Goal: Complete application form

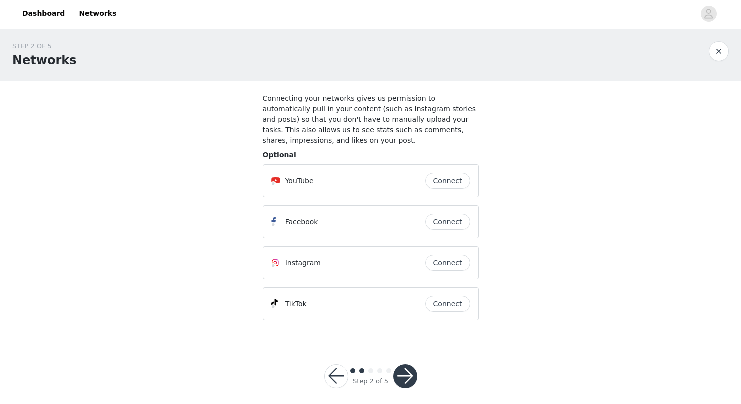
click at [446, 179] on button "Connect" at bounding box center [447, 181] width 45 height 16
click at [448, 303] on button "Connect" at bounding box center [447, 304] width 45 height 16
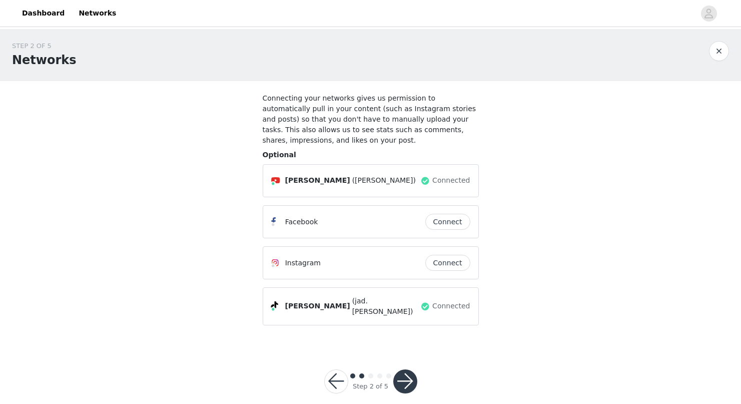
click at [452, 267] on button "Connect" at bounding box center [447, 263] width 45 height 16
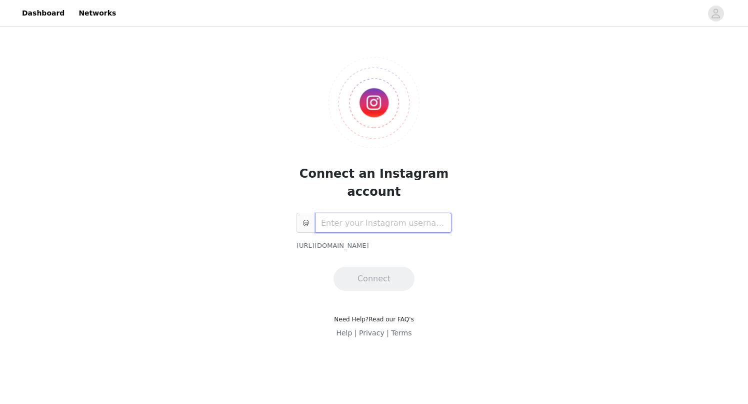
click at [420, 221] on input "text" at bounding box center [383, 223] width 137 height 20
click at [326, 223] on input "ja_sahyoun" at bounding box center [383, 223] width 137 height 20
type input "jad_sahyoun"
click at [359, 266] on div "@ jad_sahyoun https://www.instagram.com/jad_sahyoun Connect" at bounding box center [374, 252] width 155 height 78
click at [356, 277] on button "Connect" at bounding box center [374, 279] width 81 height 24
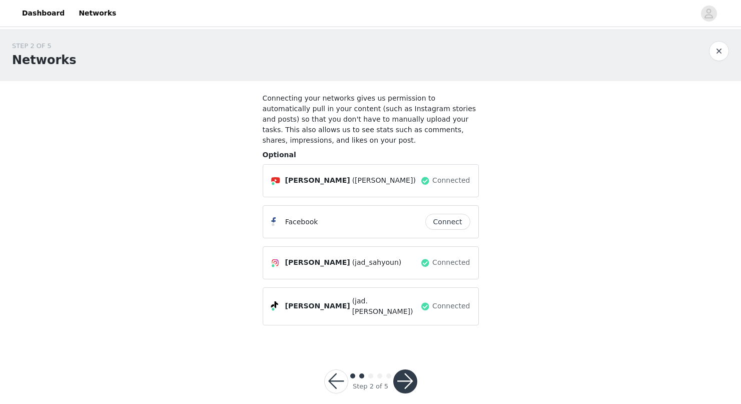
click at [402, 377] on button "button" at bounding box center [405, 381] width 24 height 24
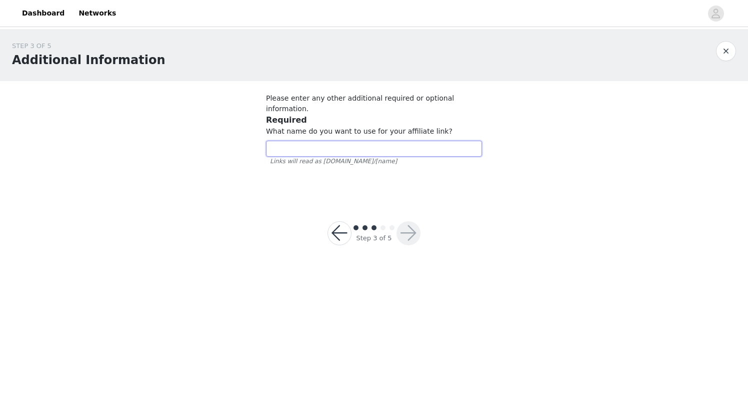
click at [358, 145] on input "text" at bounding box center [374, 149] width 216 height 16
type input "Jad"
click at [409, 224] on button "button" at bounding box center [409, 233] width 24 height 24
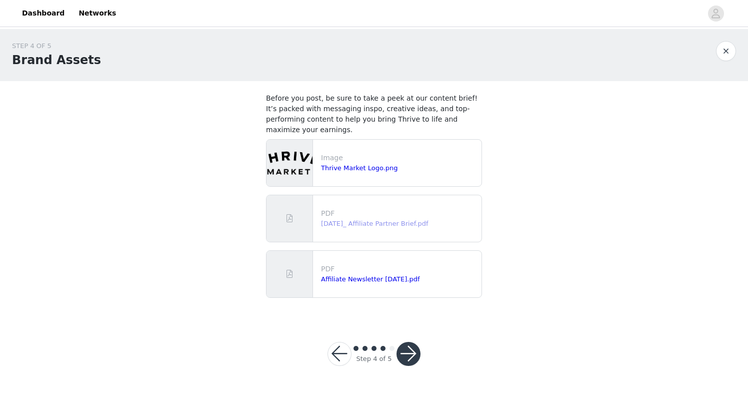
click at [401, 224] on link "September 2025_ Affiliate Partner Brief.pdf" at bounding box center [375, 224] width 108 height 8
click at [411, 353] on button "button" at bounding box center [409, 354] width 24 height 24
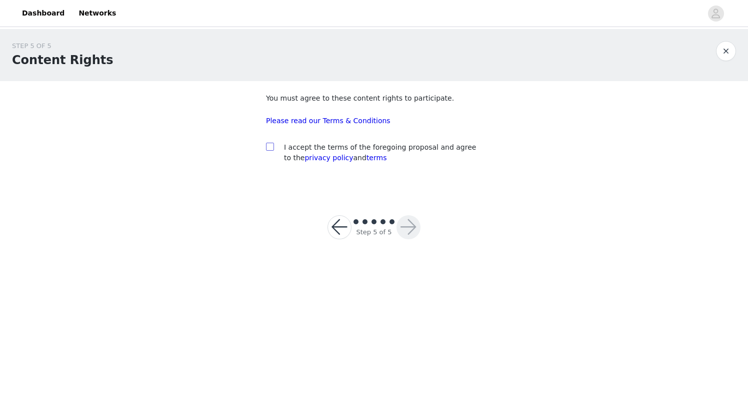
click at [269, 148] on input "checkbox" at bounding box center [269, 146] width 7 height 7
checkbox input "true"
click at [405, 225] on button "button" at bounding box center [409, 227] width 24 height 24
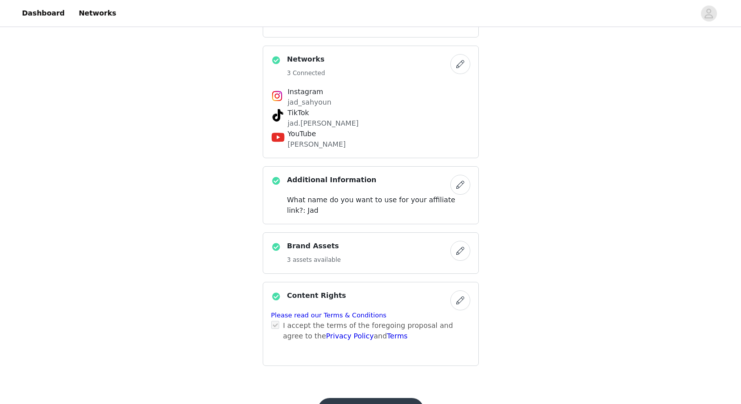
scroll to position [353, 0]
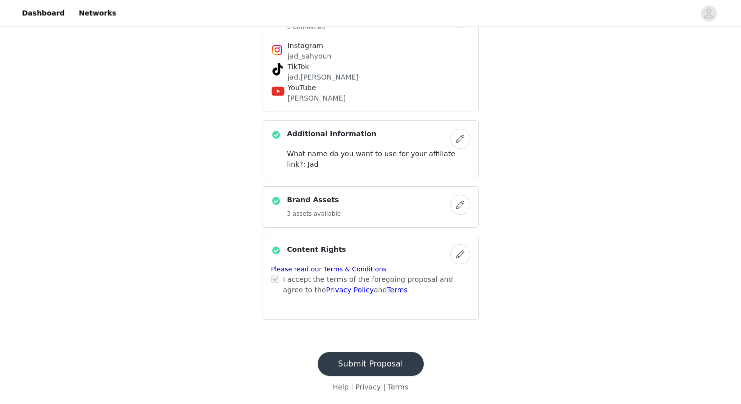
click at [407, 364] on button "Submit Proposal" at bounding box center [371, 364] width 106 height 24
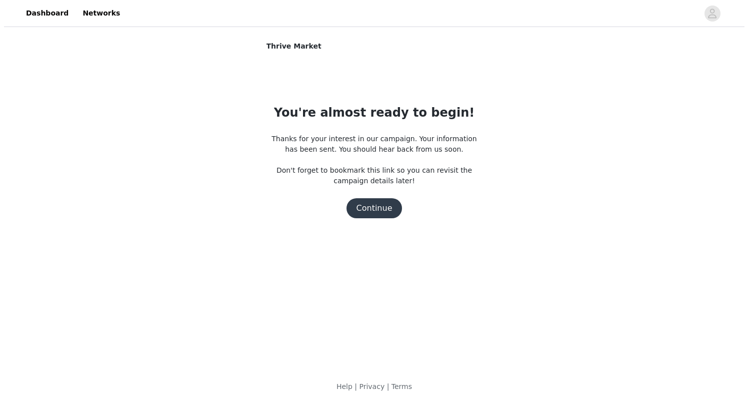
scroll to position [0, 0]
click at [384, 208] on button "Continue" at bounding box center [374, 208] width 56 height 20
